Goal: Task Accomplishment & Management: Complete application form

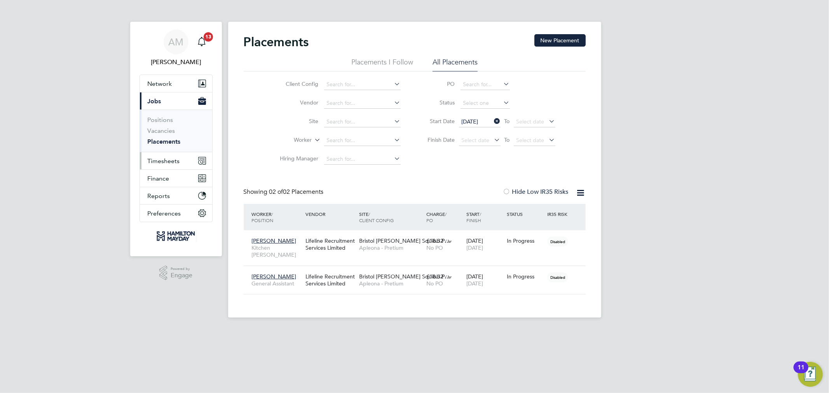
scroll to position [22, 68]
click at [167, 160] on span "Timesheets" at bounding box center [164, 160] width 32 height 7
click at [163, 131] on ul "Timesheets Expenses" at bounding box center [176, 142] width 72 height 31
click at [170, 142] on li "Timesheets" at bounding box center [177, 139] width 58 height 11
click at [170, 141] on link "Timesheets" at bounding box center [164, 137] width 32 height 7
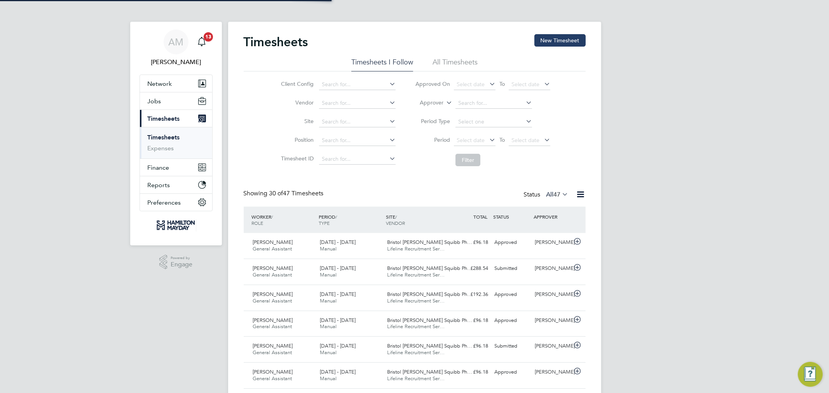
click at [569, 42] on button "New Timesheet" at bounding box center [559, 40] width 51 height 12
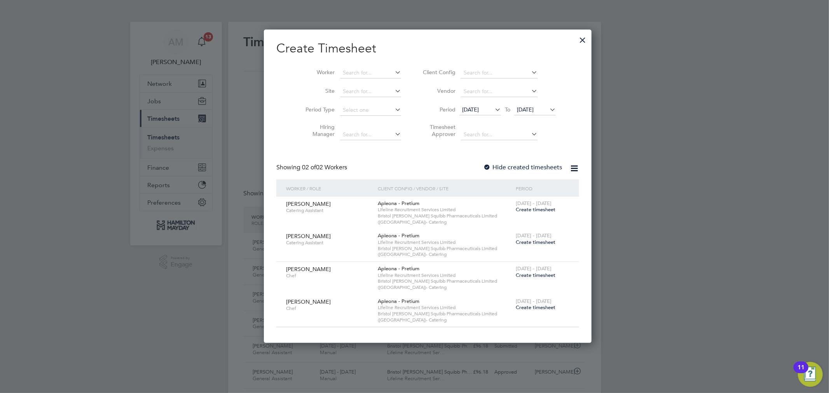
click at [463, 110] on span "[DATE]" at bounding box center [470, 109] width 17 height 7
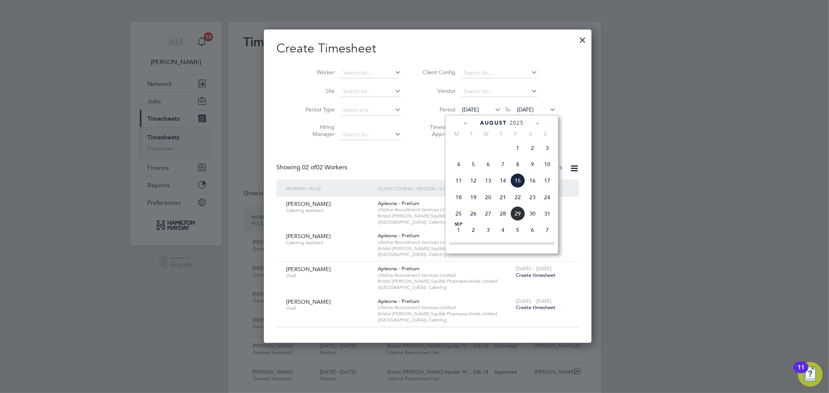
click at [458, 216] on span "25" at bounding box center [458, 213] width 15 height 15
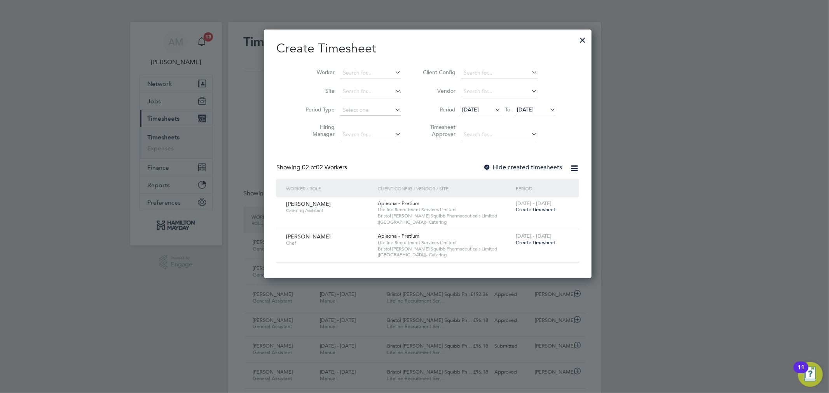
click at [523, 104] on li "Period [DATE] To [DATE]" at bounding box center [488, 110] width 155 height 19
click at [523, 107] on span "[DATE]" at bounding box center [525, 109] width 17 height 7
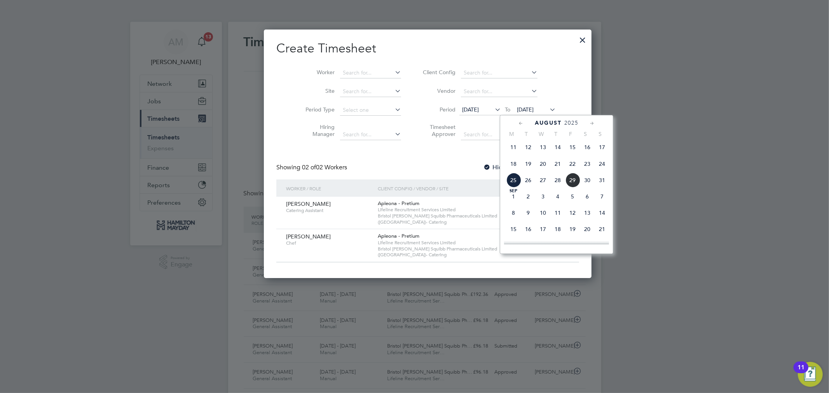
click at [599, 183] on span "31" at bounding box center [602, 180] width 15 height 15
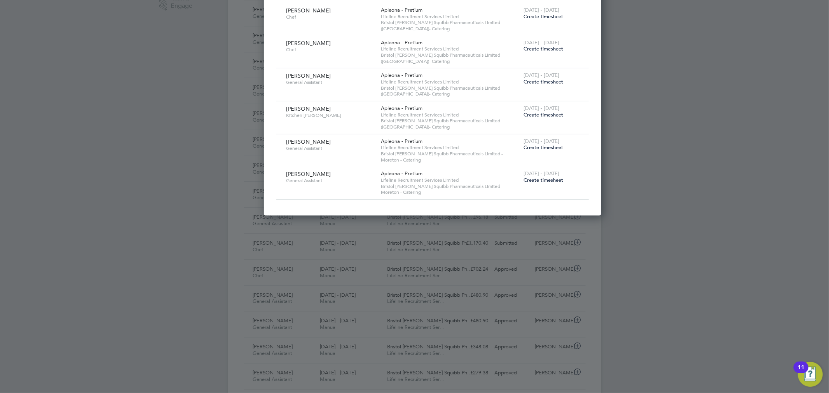
click at [523, 148] on span "Create timesheet" at bounding box center [543, 147] width 40 height 7
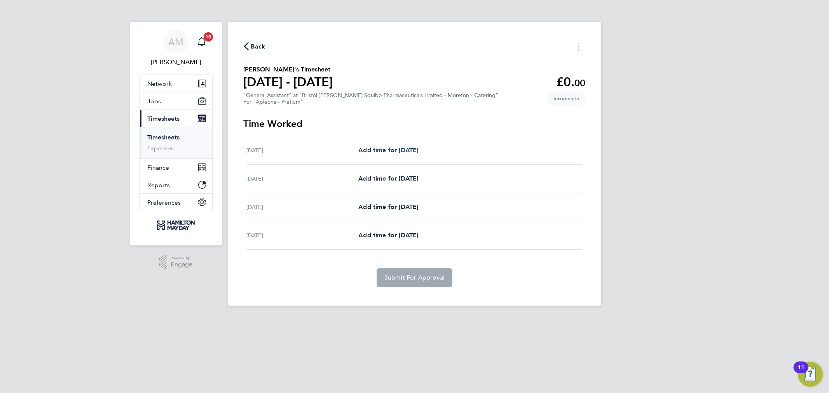
click at [406, 147] on span "Add time for [DATE]" at bounding box center [388, 150] width 60 height 7
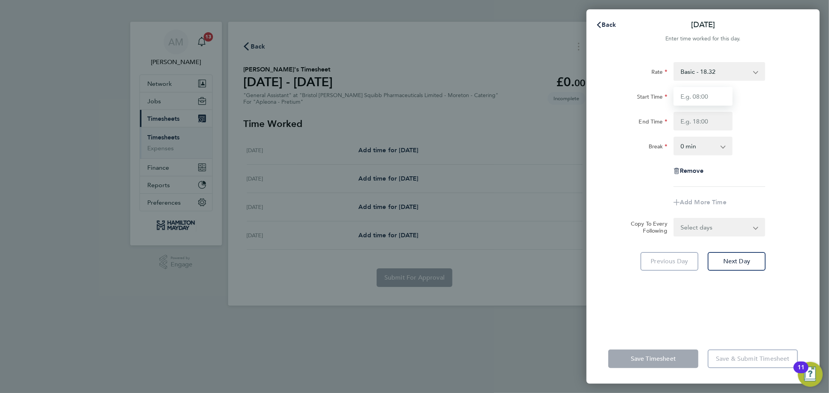
click at [708, 90] on input "Start Time" at bounding box center [702, 96] width 59 height 19
click at [710, 99] on input "Start Time" at bounding box center [702, 96] width 59 height 19
type input "09:00"
click at [703, 126] on input "End Time" at bounding box center [702, 121] width 59 height 19
type input "14:30"
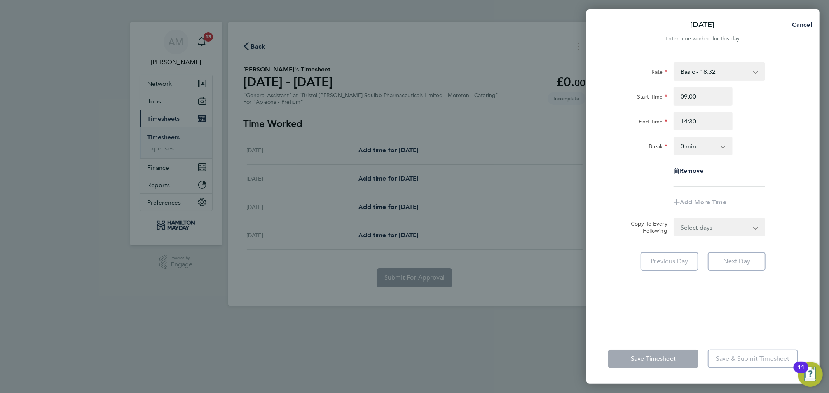
click at [687, 148] on select "0 min 15 min 30 min 45 min 60 min 75 min 90 min" at bounding box center [698, 146] width 48 height 17
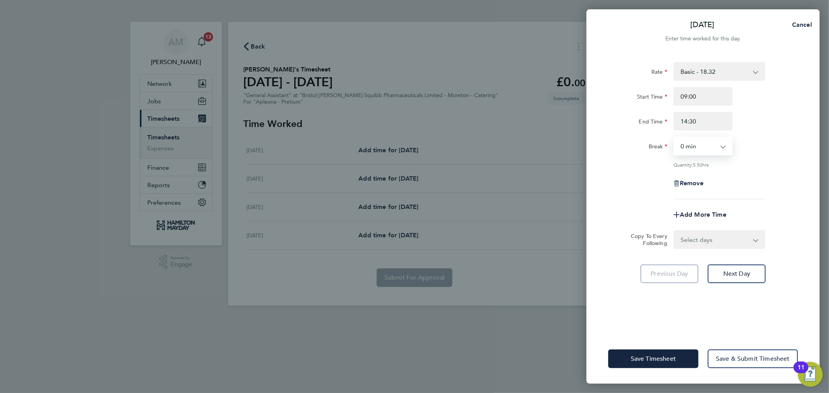
select select "15"
click at [674, 138] on select "0 min 15 min 30 min 45 min 60 min 75 min 90 min" at bounding box center [698, 146] width 48 height 17
click at [725, 277] on button "Next Day" at bounding box center [737, 274] width 58 height 19
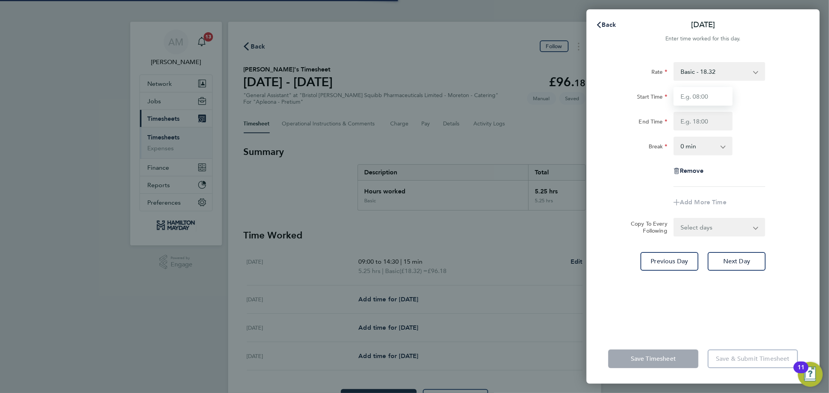
click at [681, 94] on input "Start Time" at bounding box center [702, 96] width 59 height 19
type input "09:00"
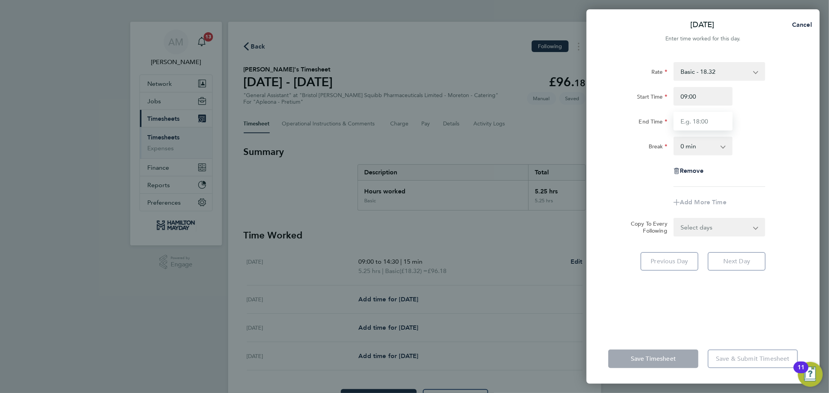
click at [698, 124] on input "End Time" at bounding box center [702, 121] width 59 height 19
type input "14:30"
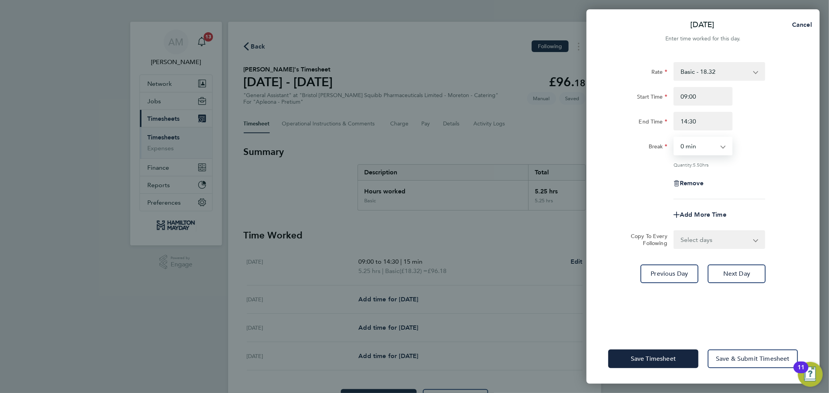
click at [716, 150] on select "0 min 15 min 30 min 45 min 60 min 75 min 90 min" at bounding box center [698, 146] width 48 height 17
select select "15"
click at [674, 138] on select "0 min 15 min 30 min 45 min 60 min 75 min 90 min" at bounding box center [698, 146] width 48 height 17
click at [740, 263] on div "Rate Basic - 18.32 Start Time 09:00 End Time 14:30 Break 0 min 15 min 30 min 45…" at bounding box center [702, 193] width 233 height 281
click at [744, 274] on span "Next Day" at bounding box center [736, 274] width 27 height 8
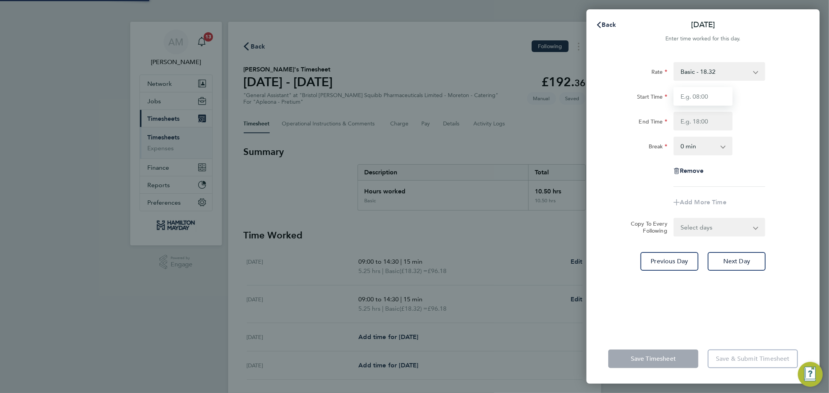
click at [689, 96] on input "Start Time" at bounding box center [702, 96] width 59 height 19
type input "09:00"
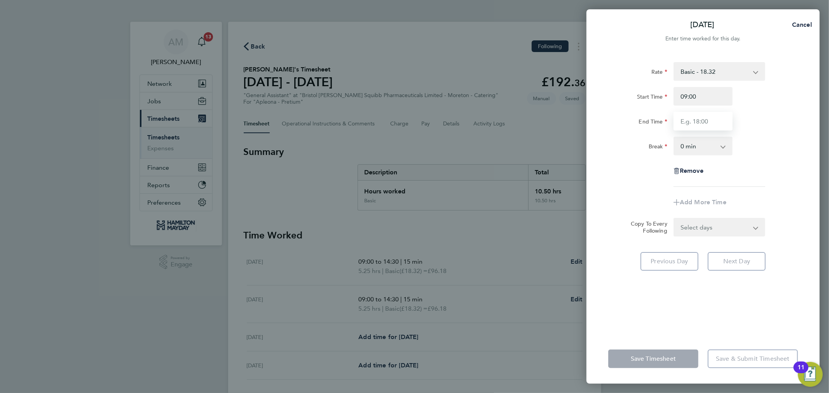
click at [700, 123] on input "End Time" at bounding box center [702, 121] width 59 height 19
type input "14:30"
click at [710, 145] on select "0 min 15 min 30 min 45 min 60 min 75 min 90 min" at bounding box center [698, 146] width 48 height 17
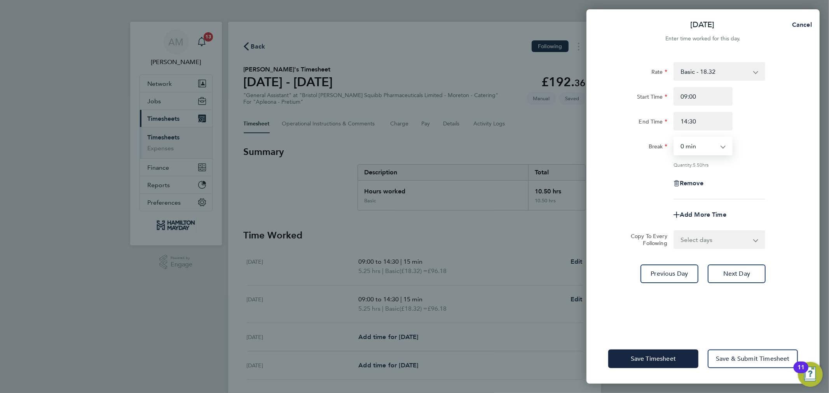
select select "15"
click at [674, 138] on select "0 min 15 min 30 min 45 min 60 min 75 min 90 min" at bounding box center [698, 146] width 48 height 17
click at [732, 270] on span "Next Day" at bounding box center [736, 274] width 27 height 8
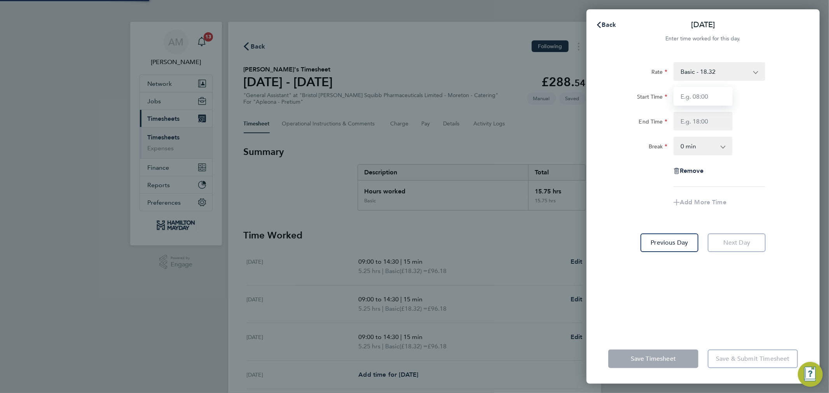
click at [691, 96] on input "Start Time" at bounding box center [702, 96] width 59 height 19
type input "09:00"
click at [698, 120] on input "End Time" at bounding box center [702, 121] width 59 height 19
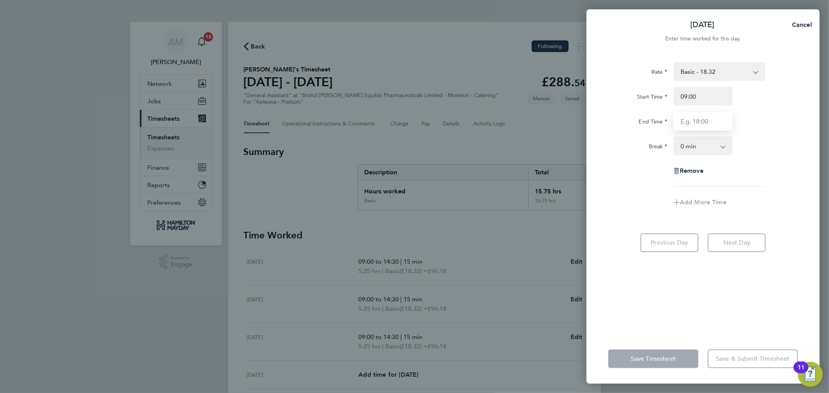
type input "14:30"
click at [698, 147] on select "0 min 15 min 30 min 45 min 60 min 75 min 90 min" at bounding box center [698, 146] width 48 height 17
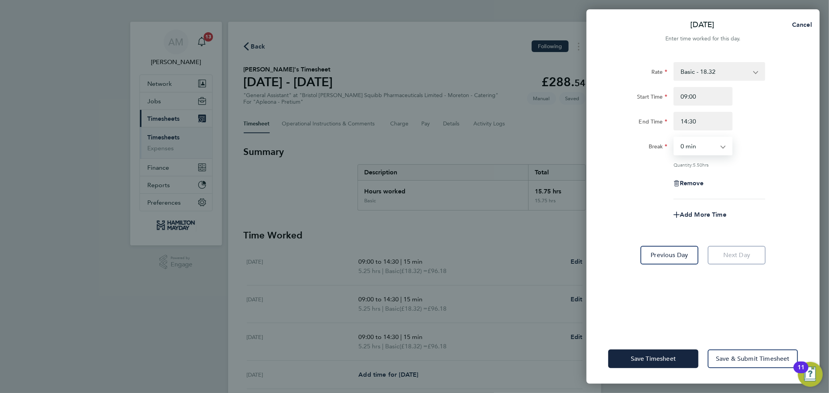
select select "15"
click at [674, 138] on select "0 min 15 min 30 min 45 min 60 min 75 min 90 min" at bounding box center [698, 146] width 48 height 17
click at [657, 359] on span "Save Timesheet" at bounding box center [653, 359] width 45 height 8
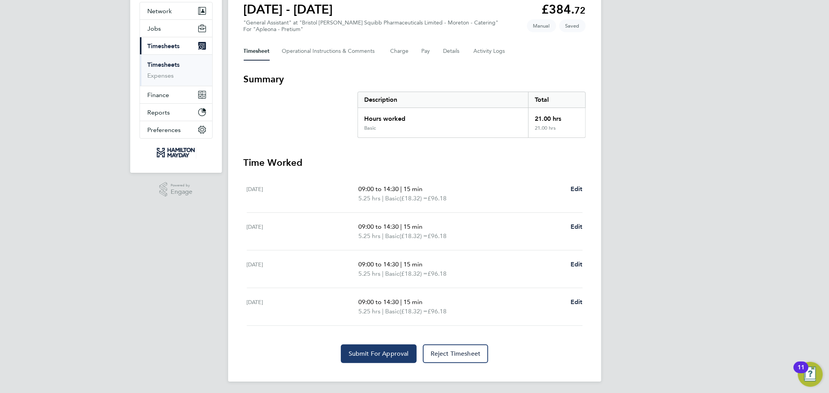
click at [393, 358] on button "Submit For Approval" at bounding box center [379, 354] width 76 height 19
